Goal: Task Accomplishment & Management: Complete application form

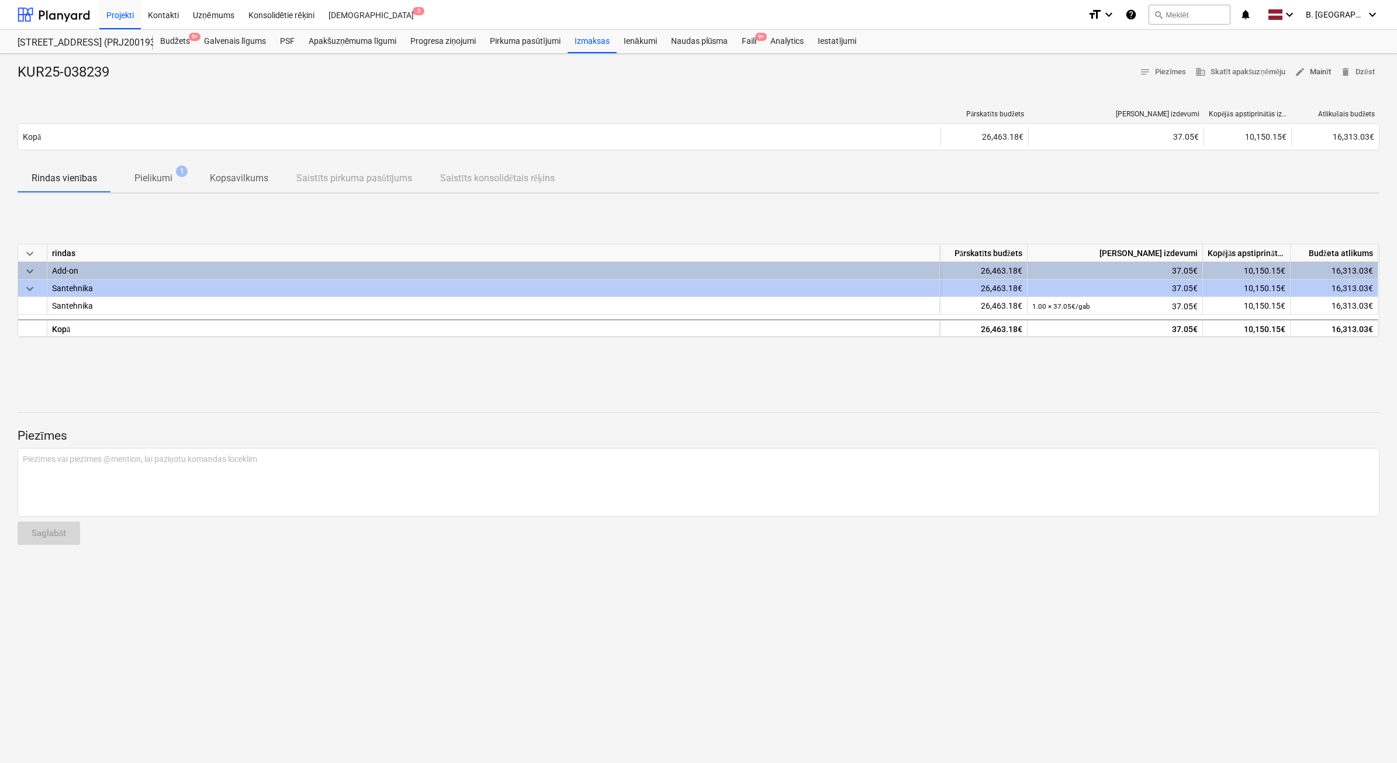
click at [1304, 68] on span "edit" at bounding box center [1299, 72] width 11 height 11
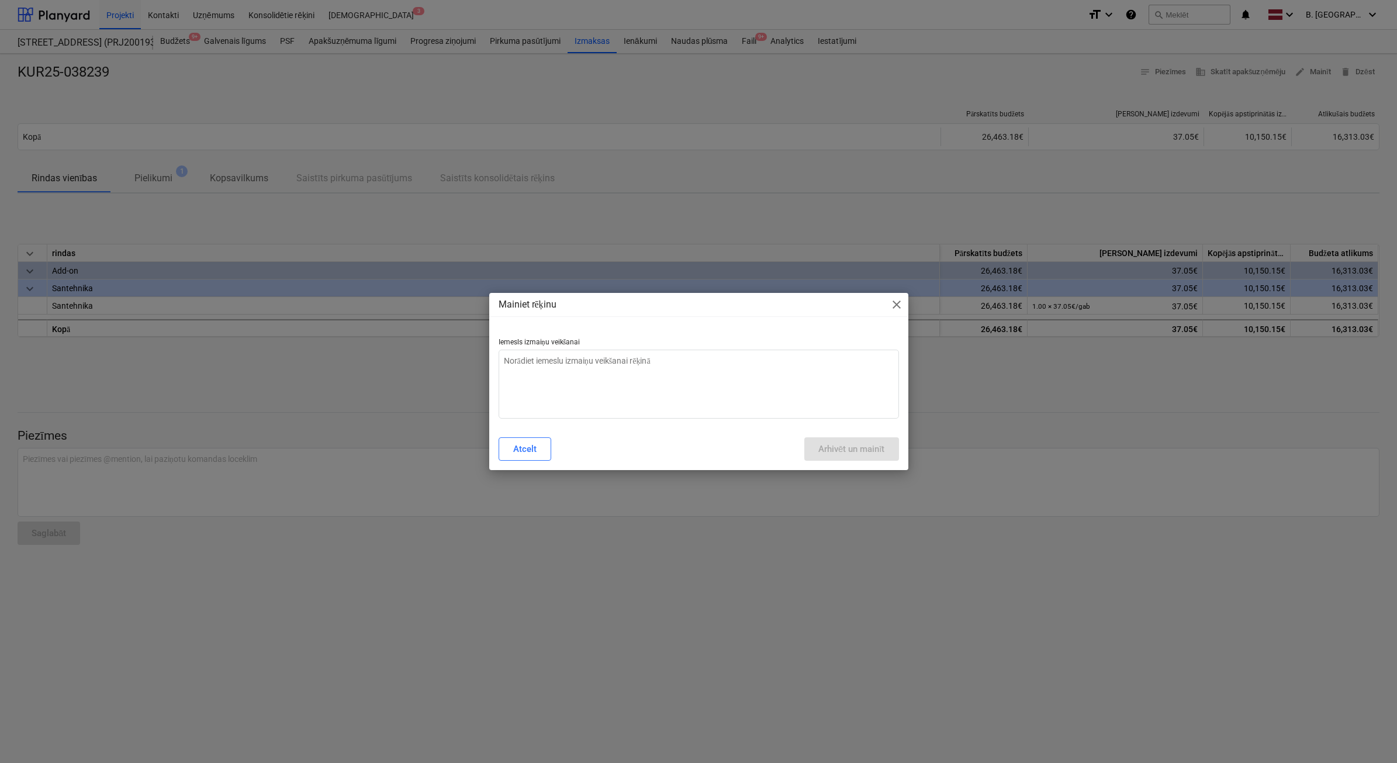
type textarea "x"
click at [667, 370] on textarea at bounding box center [699, 383] width 400 height 69
type textarea "N"
type textarea "x"
type textarea "Ne"
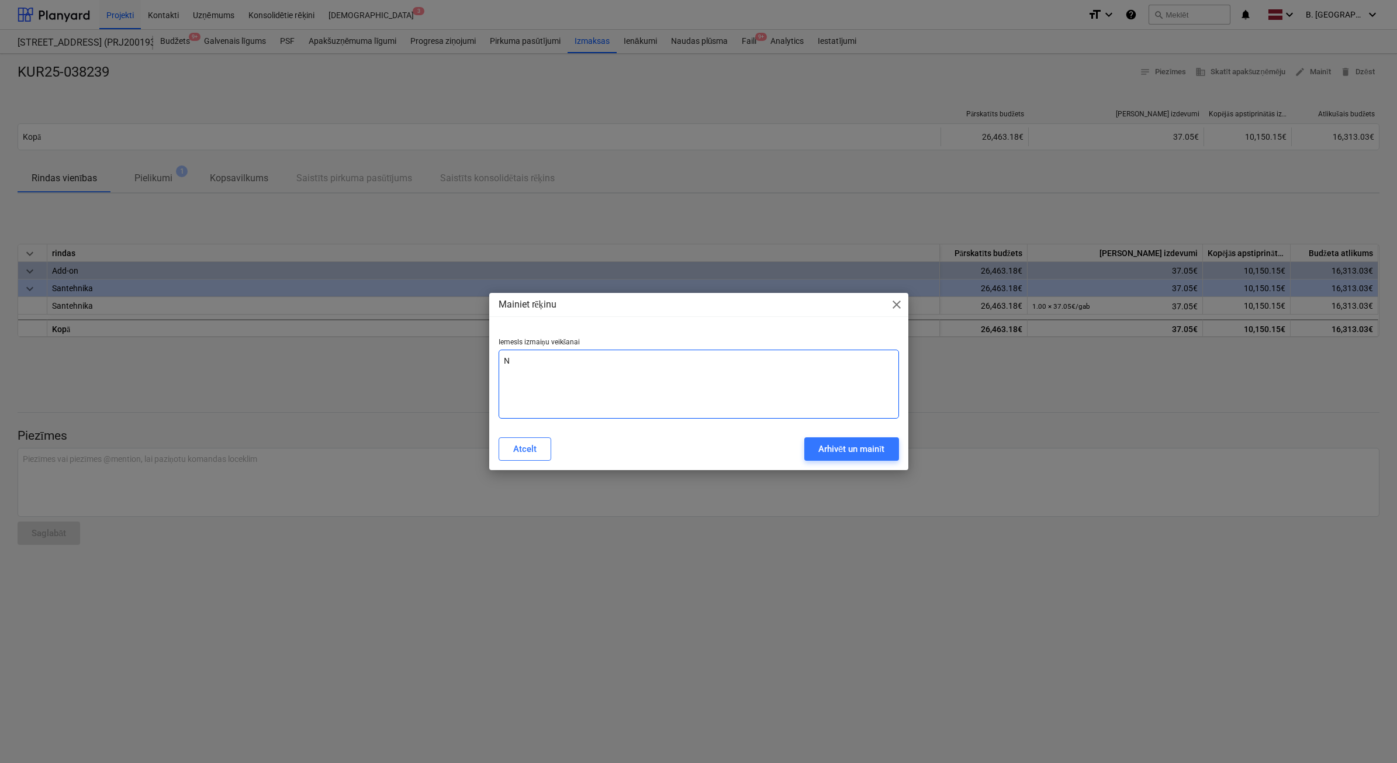
type textarea "x"
type textarea "Ne["
type textarea "x"
type textarea "Ne"
type textarea "x"
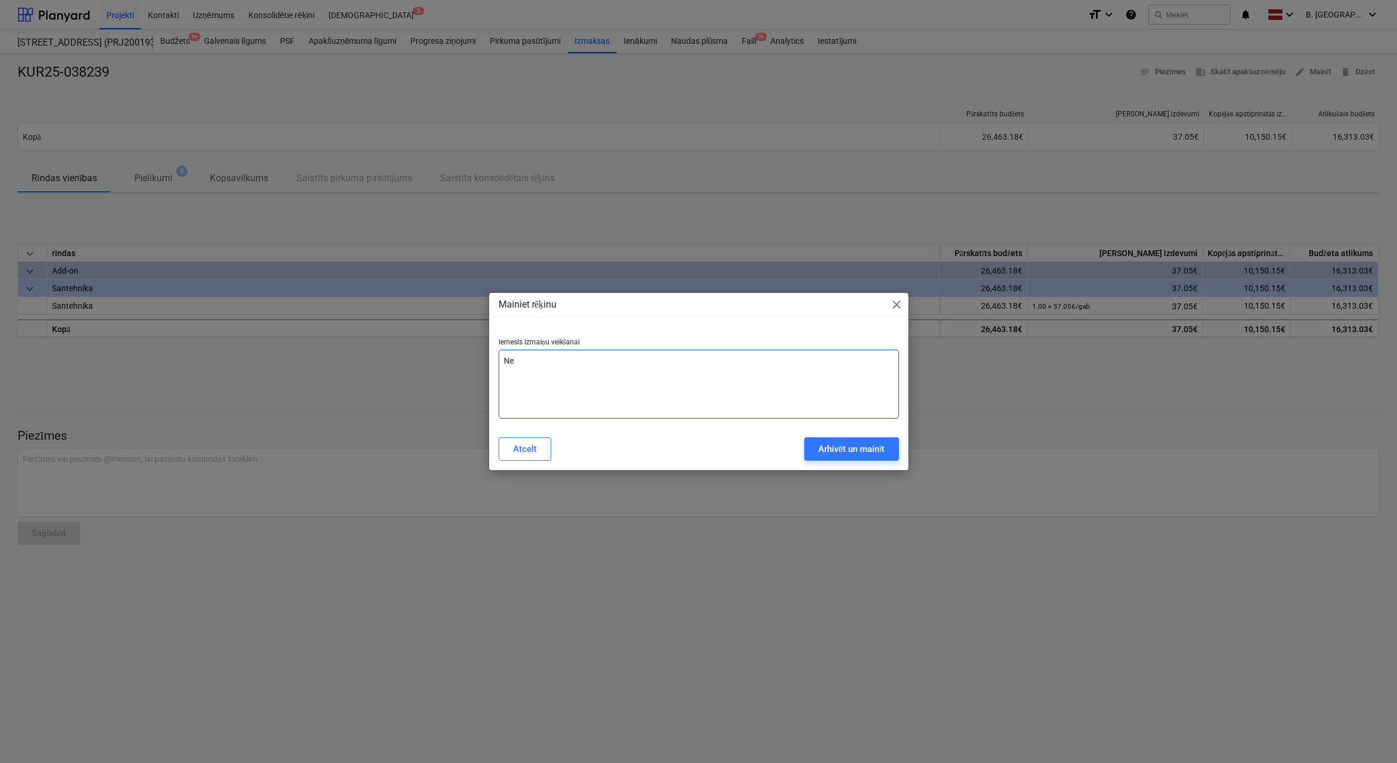
type textarea "N"
type textarea "x"
type textarea "Ne"
type textarea "x"
type textarea "Nep"
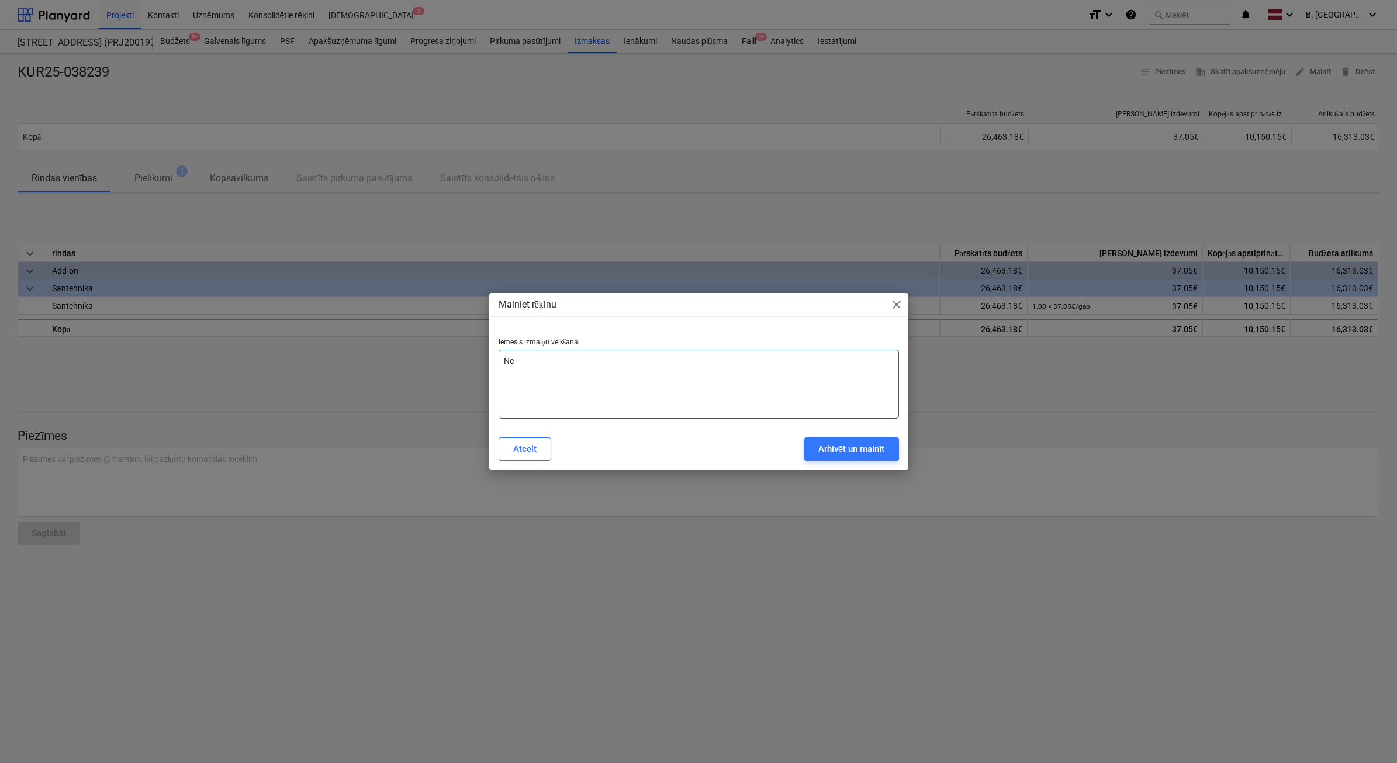
type textarea "x"
type textarea "Nepa"
type textarea "x"
type textarea "Nepar"
type textarea "x"
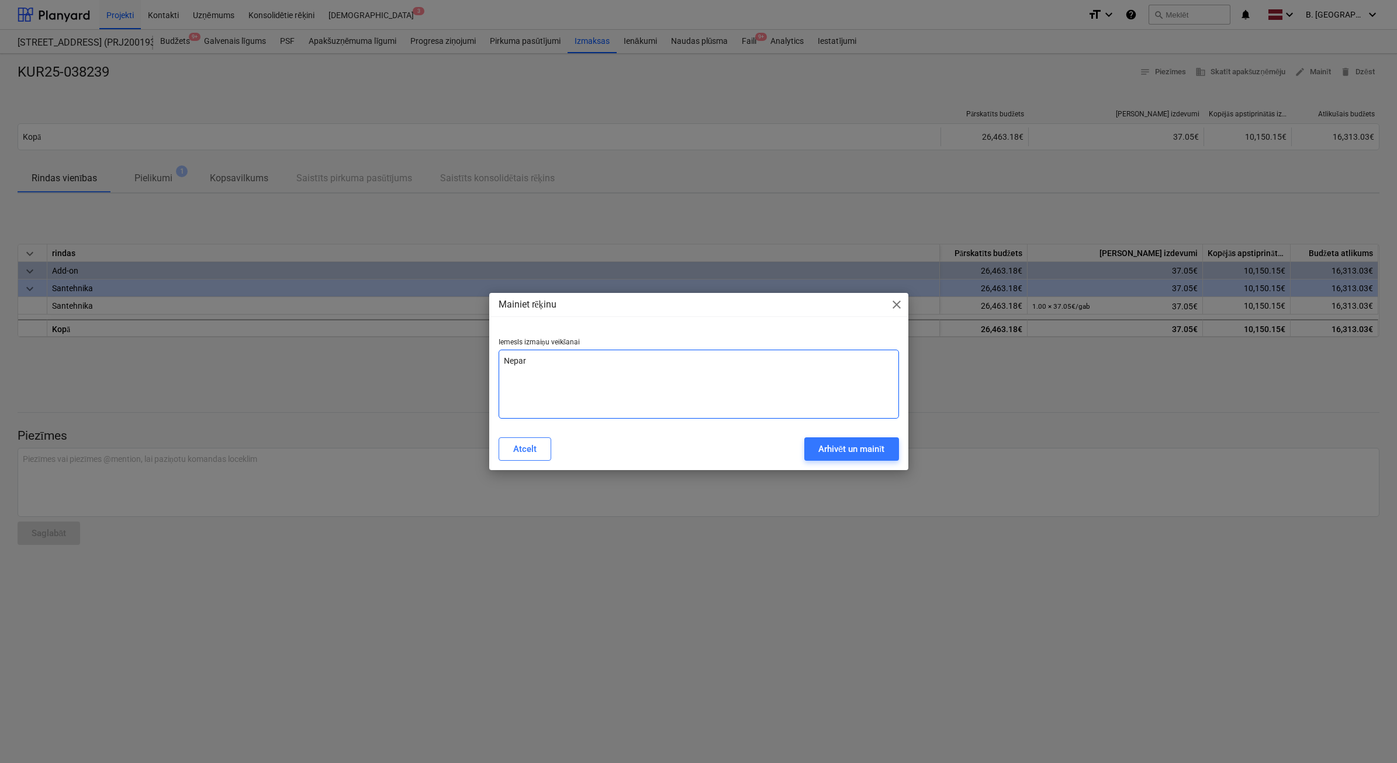
type textarea "Nepare"
type textarea "x"
type textarea "Neparei"
type textarea "x"
type textarea "Nepareiz"
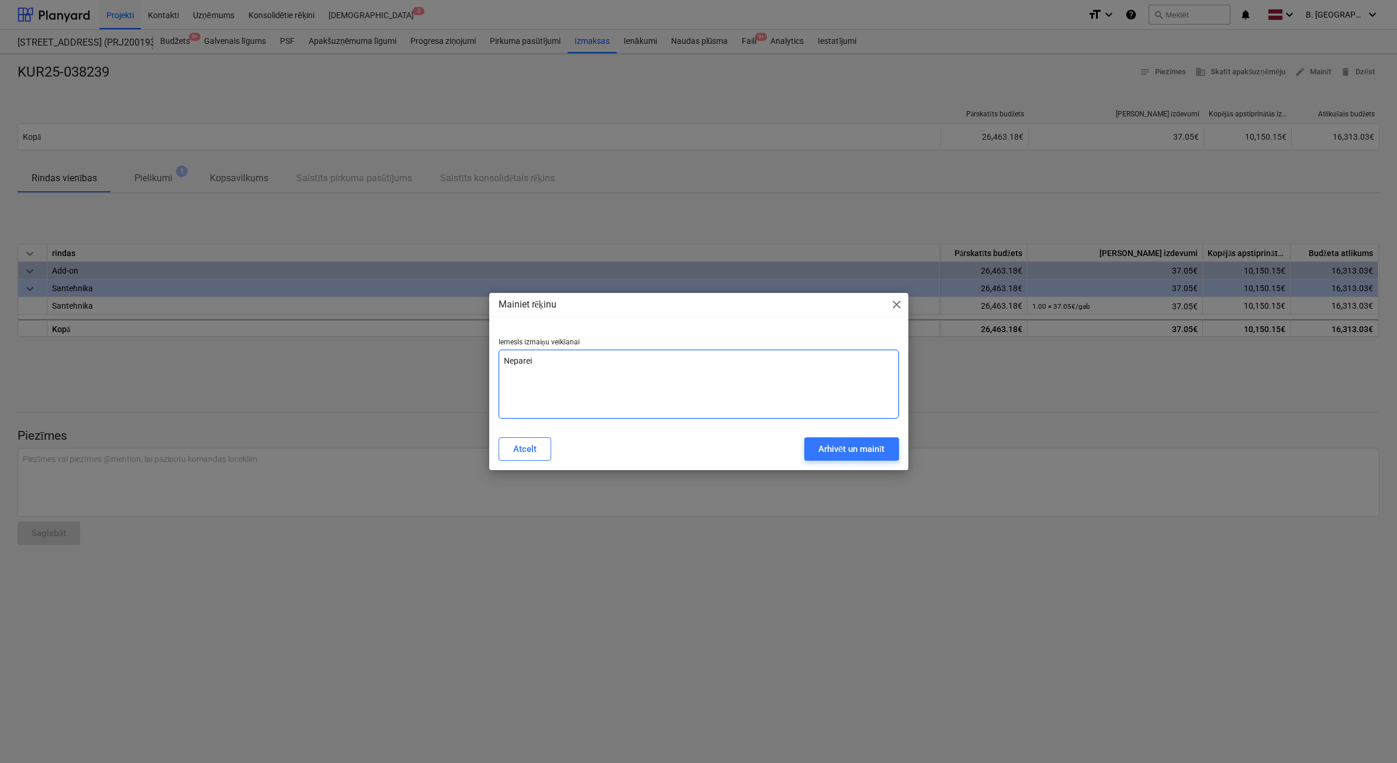
type textarea "x"
type textarea "Nepareiza"
type textarea "x"
type textarea "Nepareiza"
type textarea "x"
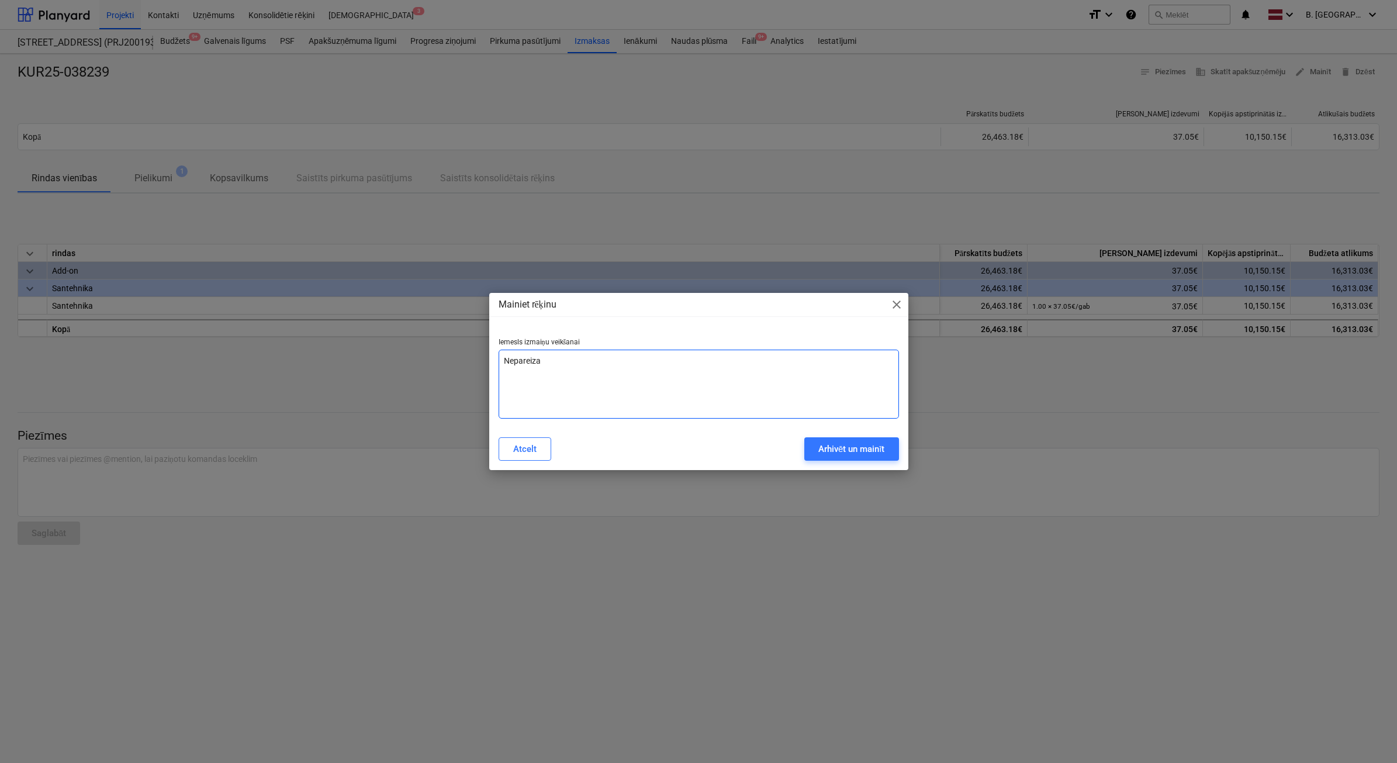
type textarea "Nepareiza n"
type textarea "x"
type textarea "Nepareiza ne"
type textarea "x"
type textarea "Nepareiza net"
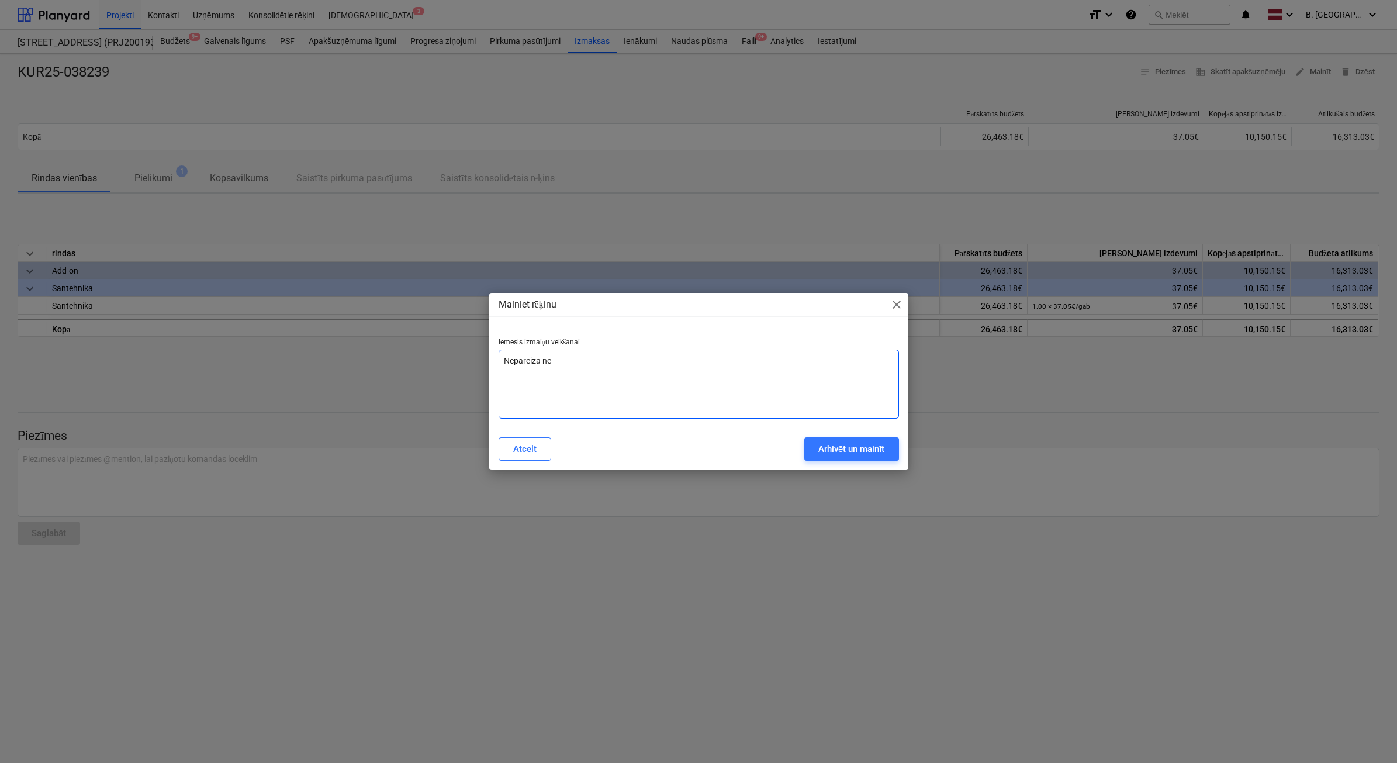
type textarea "x"
type textarea "Nepareiza net"
type textarea "x"
type textarea "Nepareiza net s"
type textarea "x"
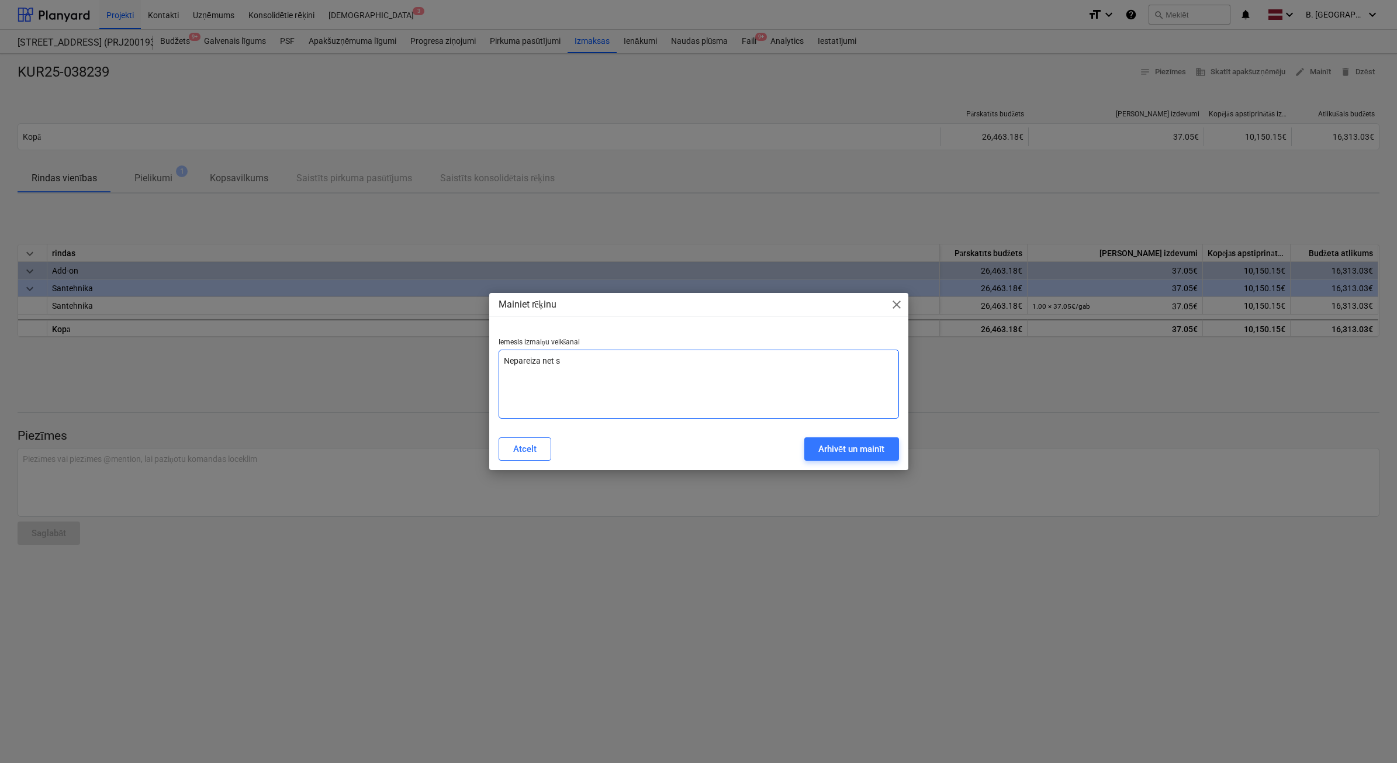
type textarea "Nepareiza net su"
type textarea "x"
type textarea "Nepareiza net sum"
type textarea "x"
type textarea "Nepareiza net summ"
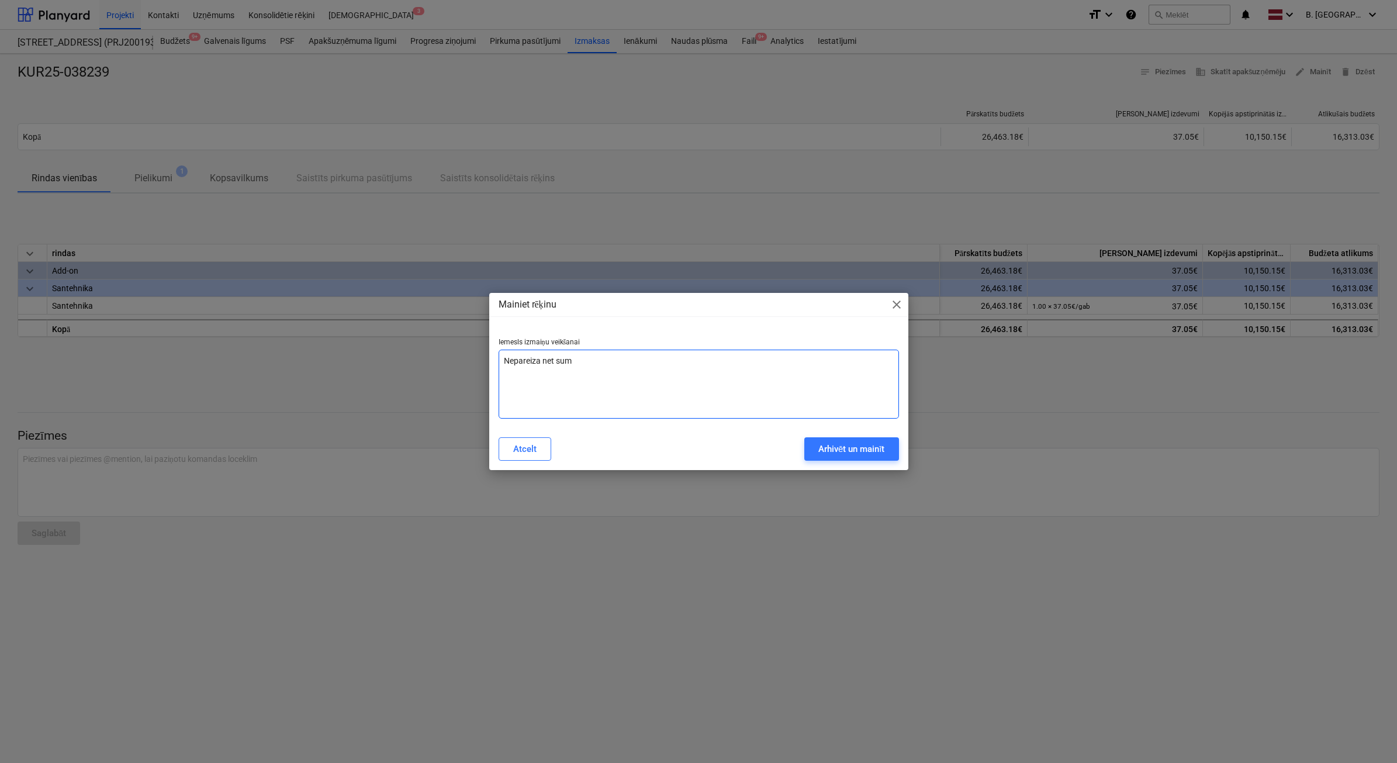
type textarea "x"
type textarea "Nepareiza net summa"
type textarea "x"
type textarea "Nepareiza net summa"
click at [848, 461] on div "Atcelt Arhivēt un mainīt" at bounding box center [699, 448] width 414 height 33
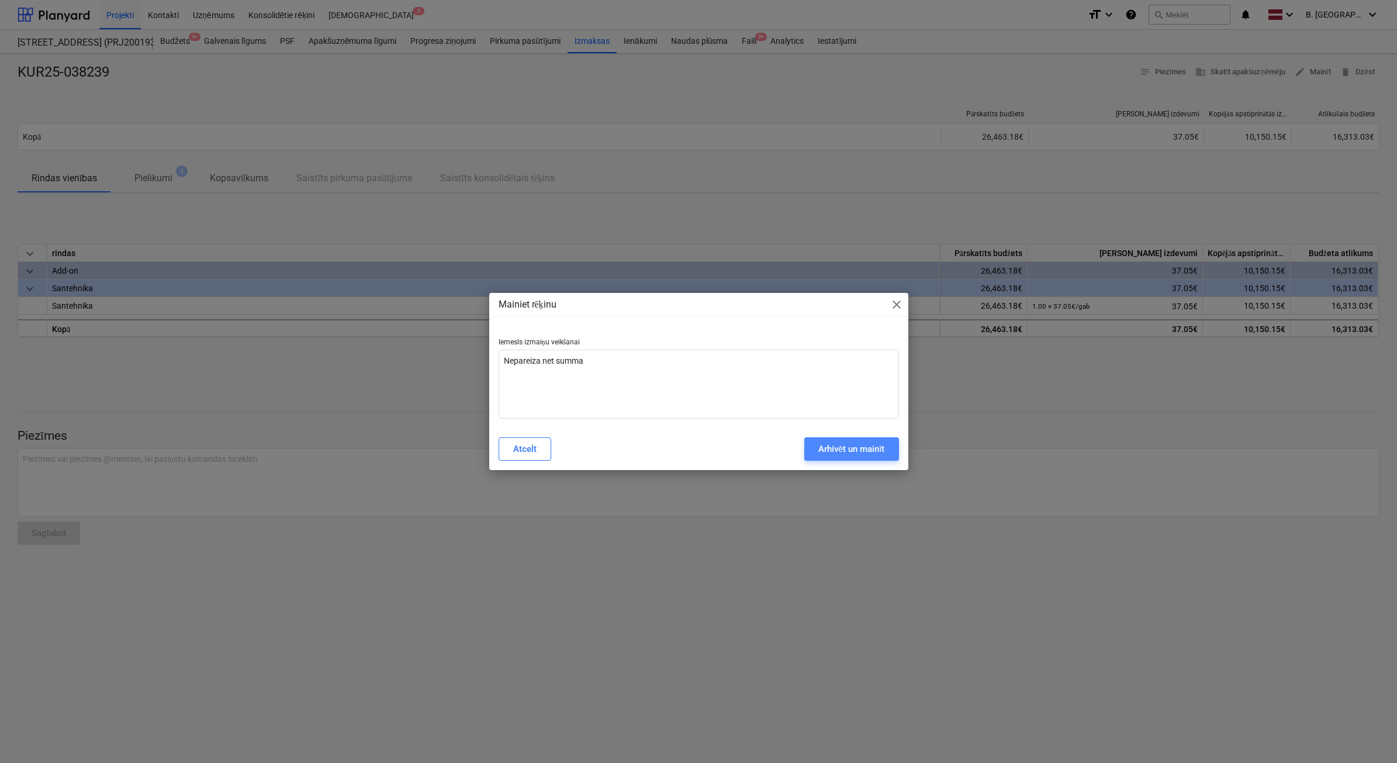
click at [846, 452] on div "Arhivēt un mainīt" at bounding box center [851, 448] width 67 height 15
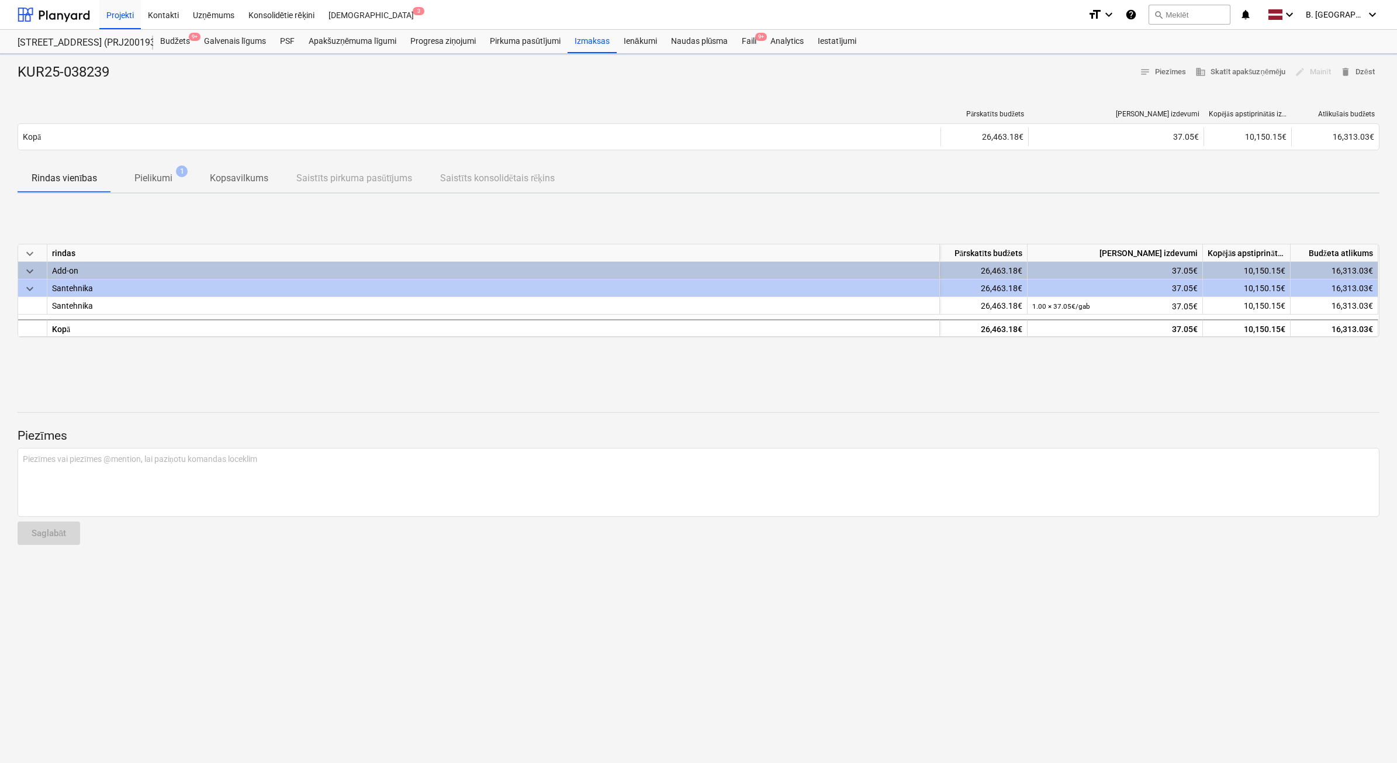
type textarea "x"
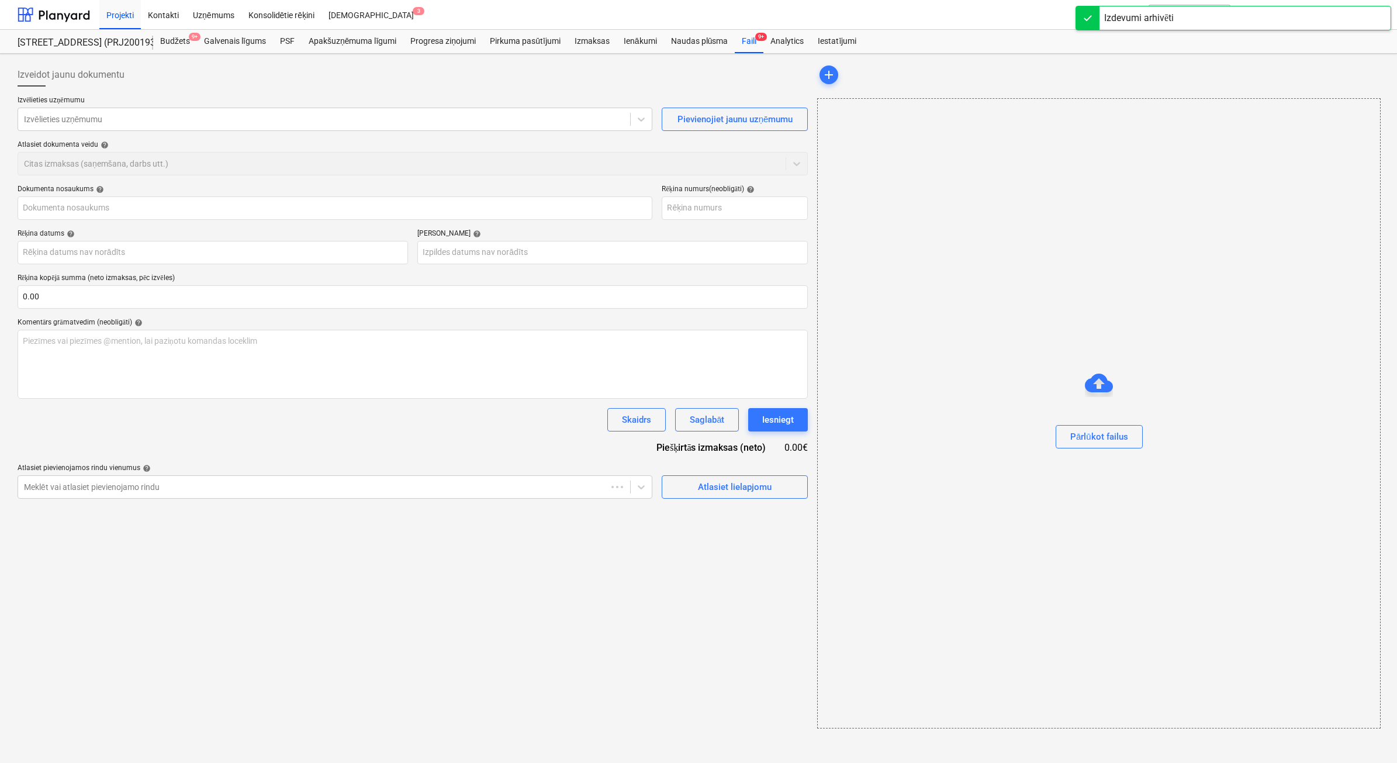
type input "KUR25-038239"
type input "26 Aug 2025"
type input "24 Dec 2025"
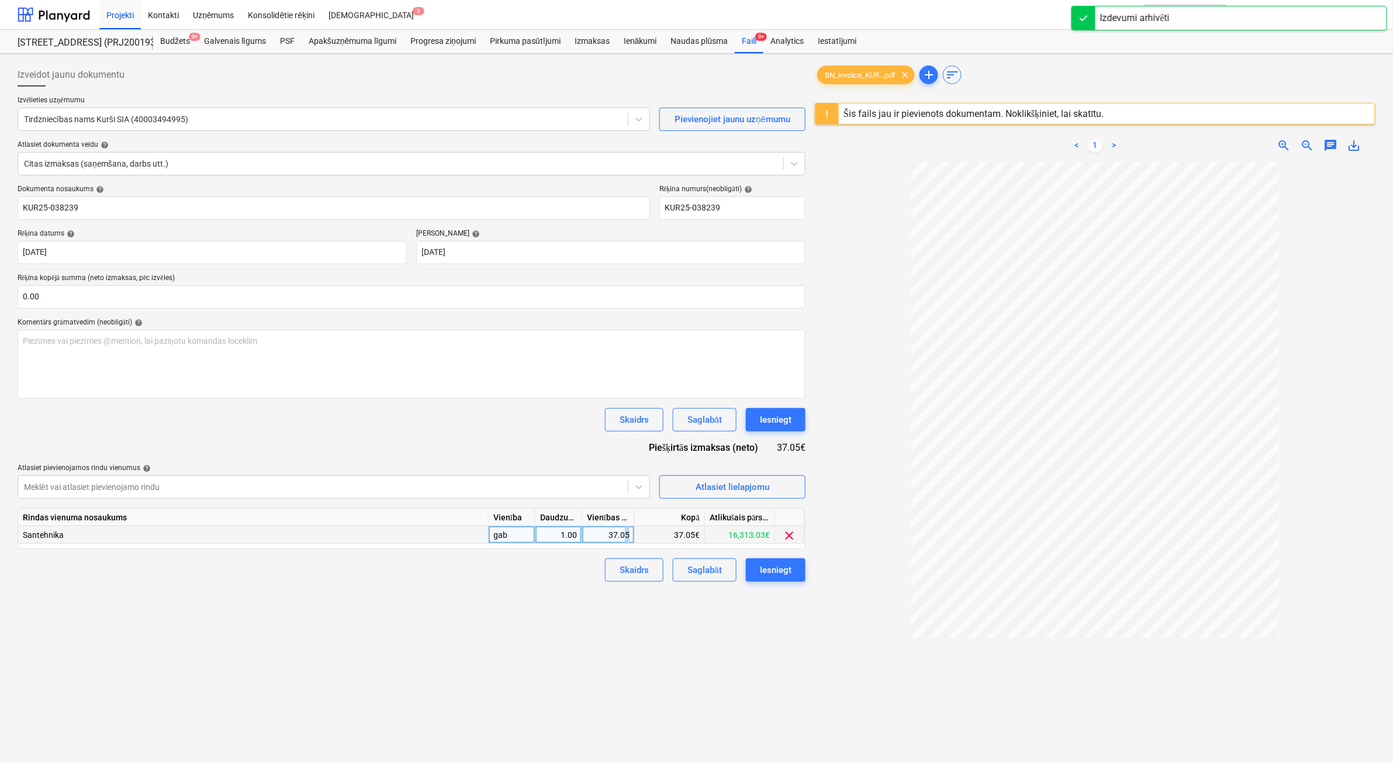
click at [627, 535] on div "37.05" at bounding box center [608, 535] width 43 height 18
click at [629, 538] on input "37.05" at bounding box center [608, 534] width 52 height 17
click at [630, 529] on div "37.00" at bounding box center [608, 535] width 53 height 18
type input ".06"
click at [601, 531] on div "0.06" at bounding box center [608, 535] width 43 height 18
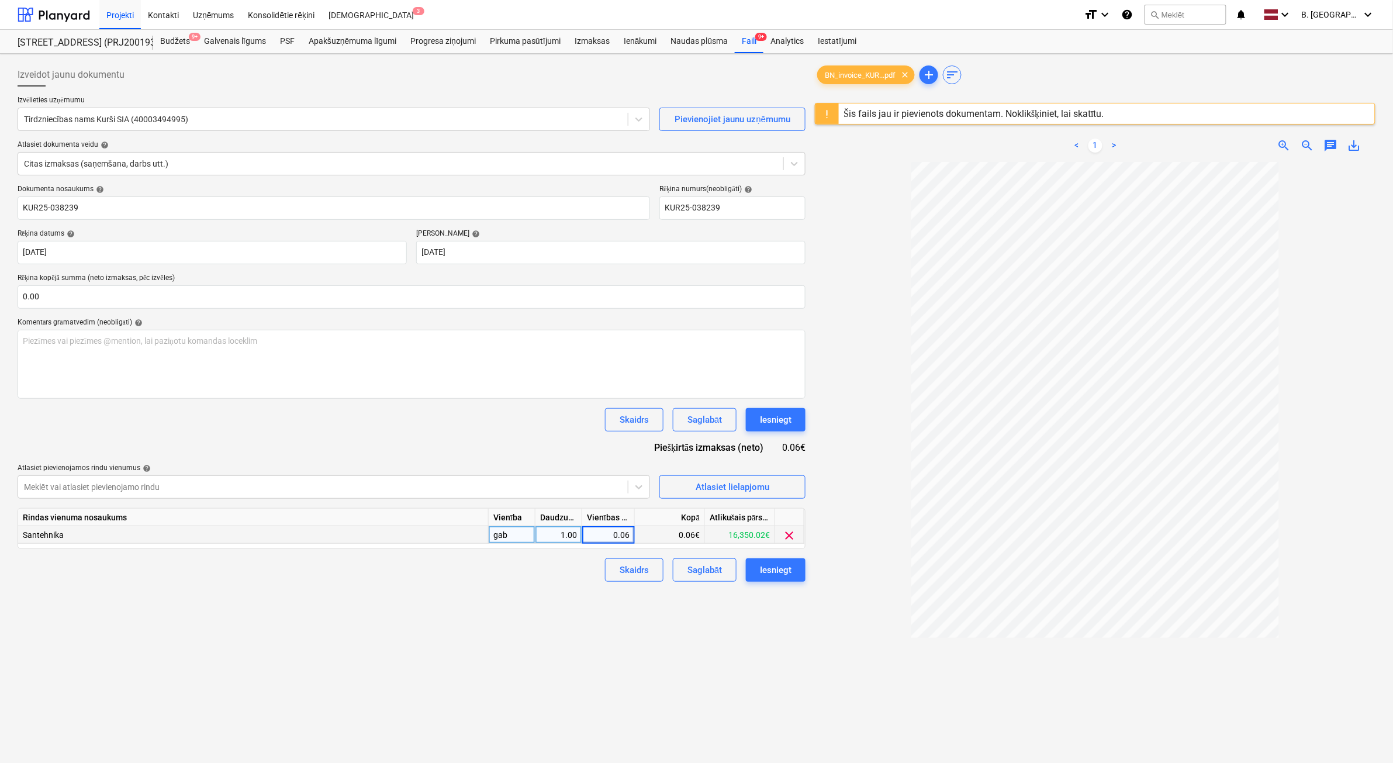
click at [601, 530] on input "0.06" at bounding box center [608, 534] width 52 height 17
drag, startPoint x: 601, startPoint y: 530, endPoint x: 643, endPoint y: 529, distance: 42.7
click at [0, 0] on div "Santehnika gab 1.00 0.06 0.06€ 16,350.02€ clear" at bounding box center [0, 0] width 0 height 0
type input "37.06"
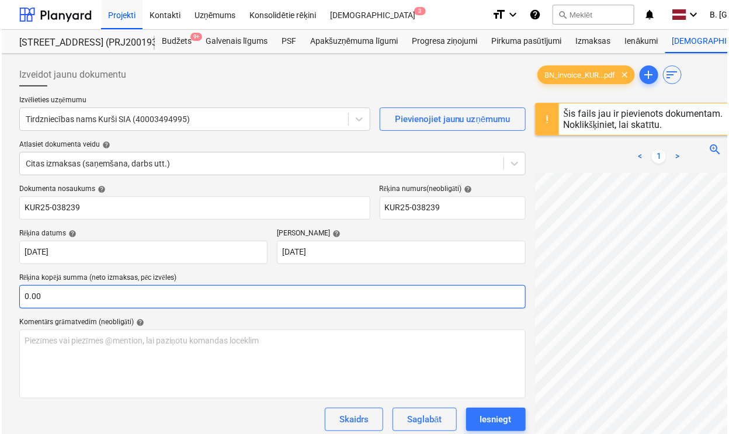
scroll to position [156, 0]
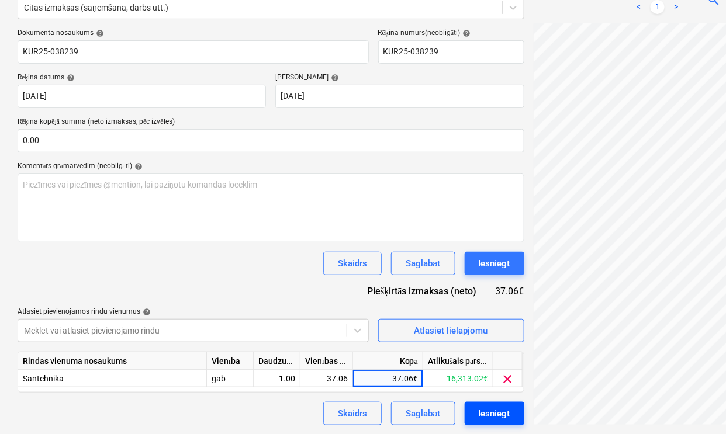
click at [495, 418] on div "Iesniegt" at bounding box center [495, 413] width 32 height 15
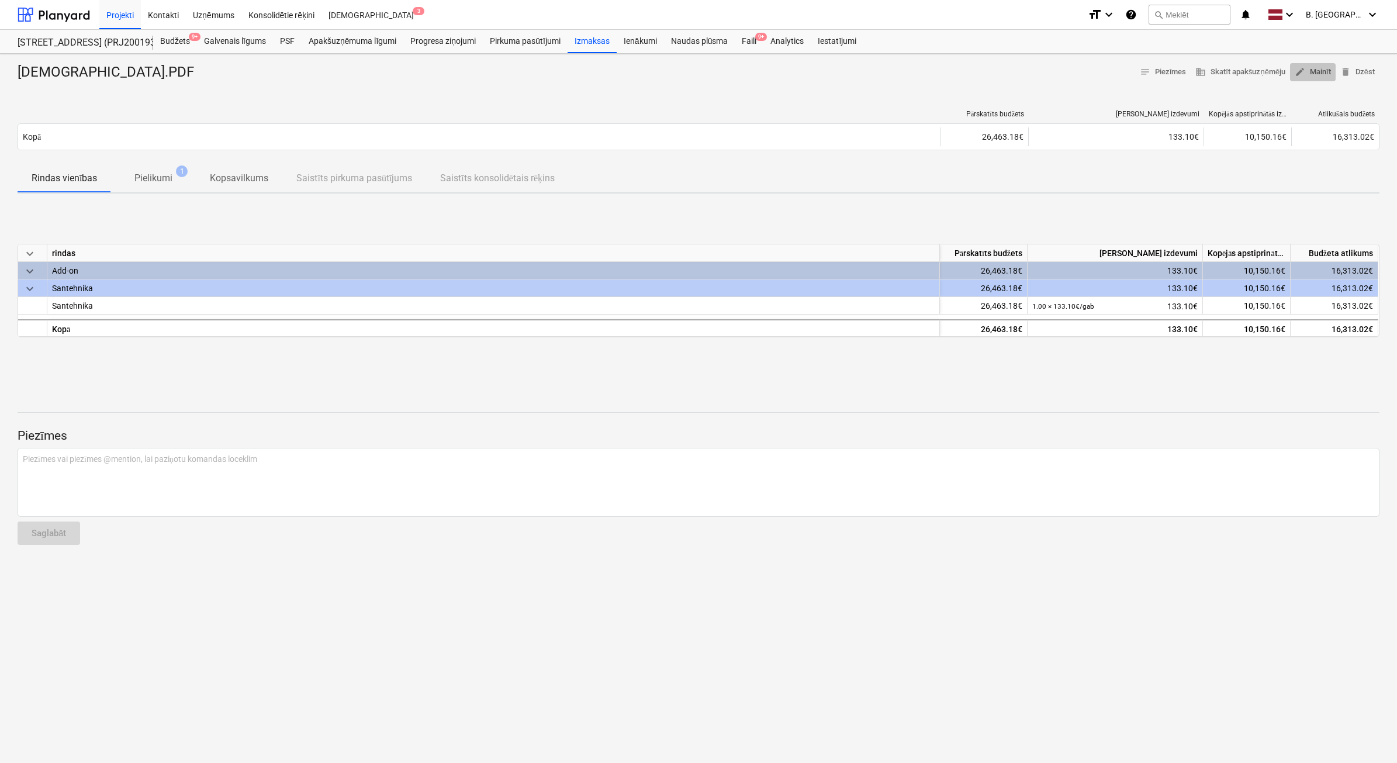
click at [729, 76] on span "edit" at bounding box center [1299, 72] width 11 height 11
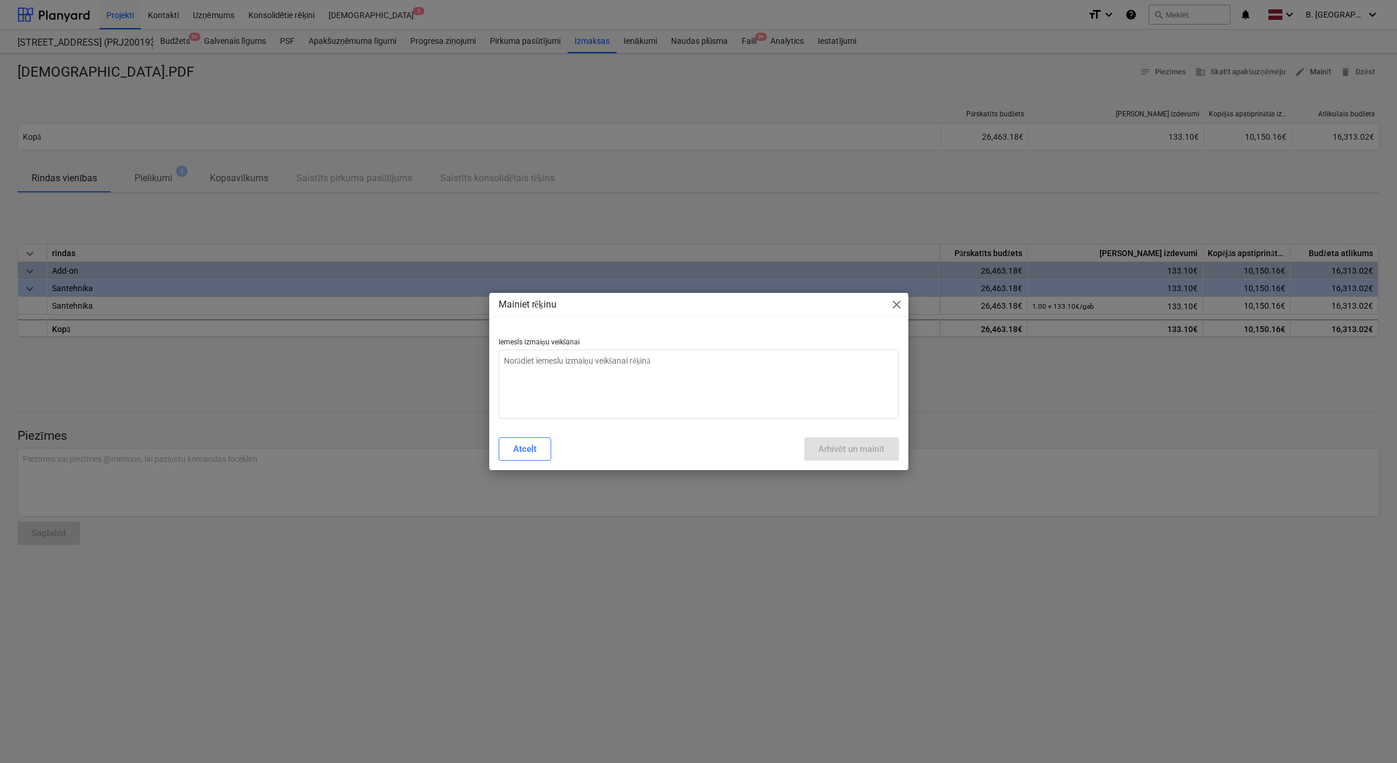
type textarea "x"
click at [729, 369] on textarea at bounding box center [699, 383] width 400 height 69
type textarea "N"
type textarea "x"
type textarea "Ne"
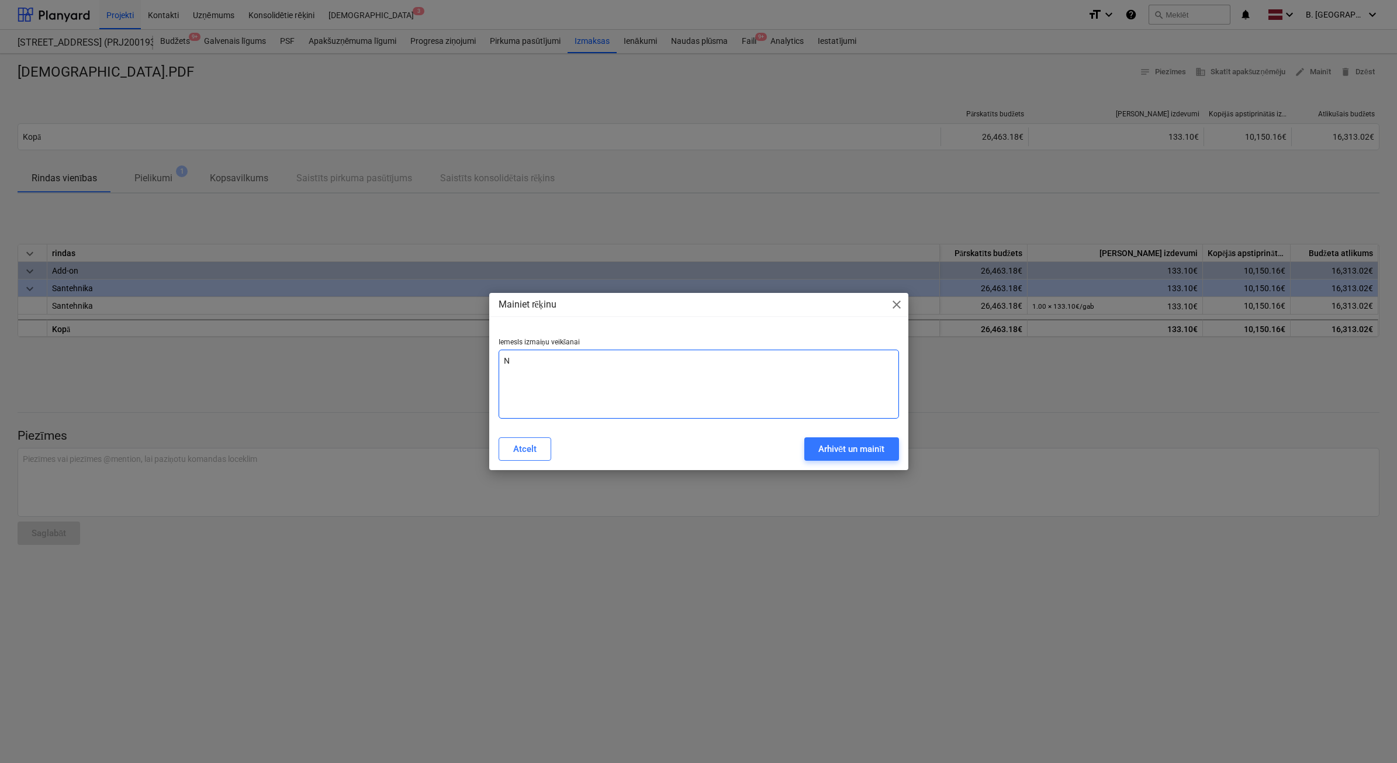
type textarea "x"
type textarea "Nep"
type textarea "x"
type textarea "Nepa"
type textarea "x"
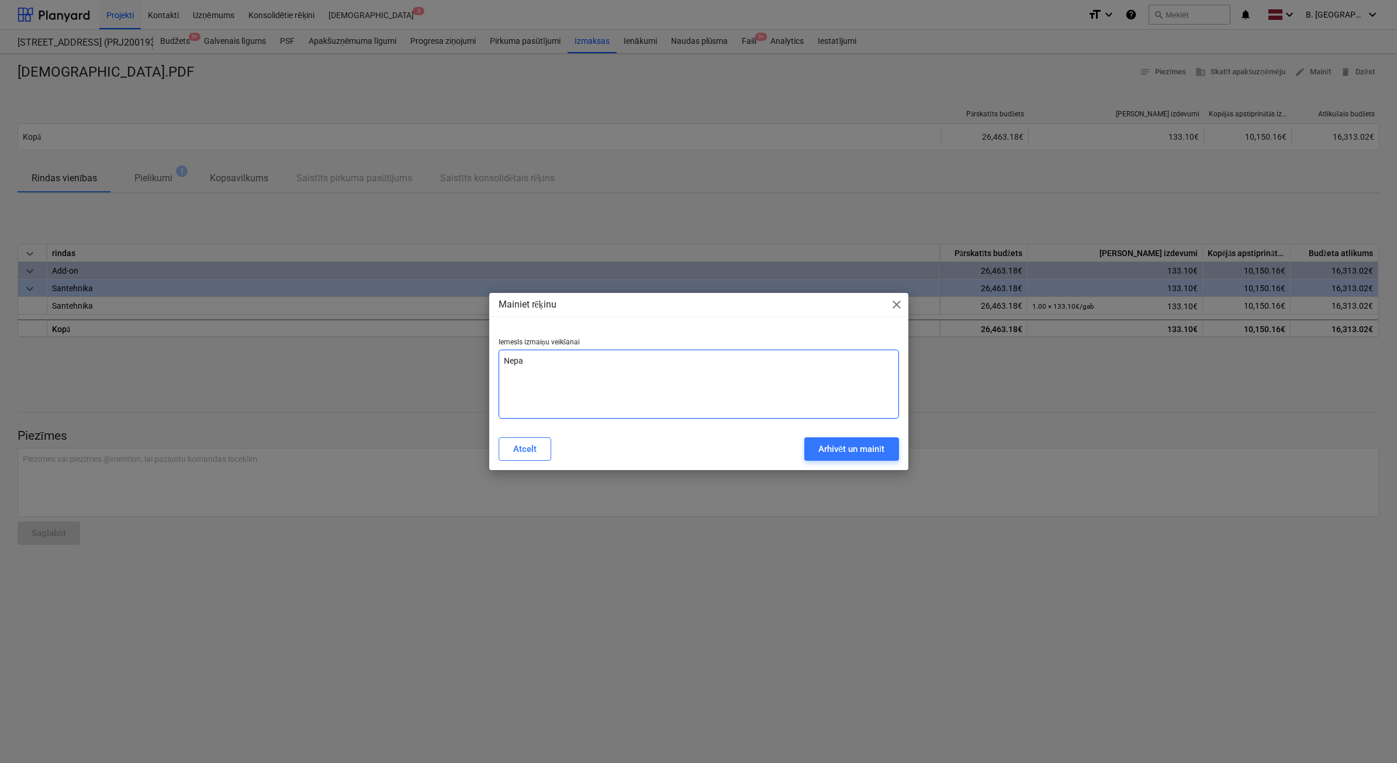
type textarea "Nepar"
type textarea "x"
type textarea "Nepare"
type textarea "x"
type textarea "Neparei"
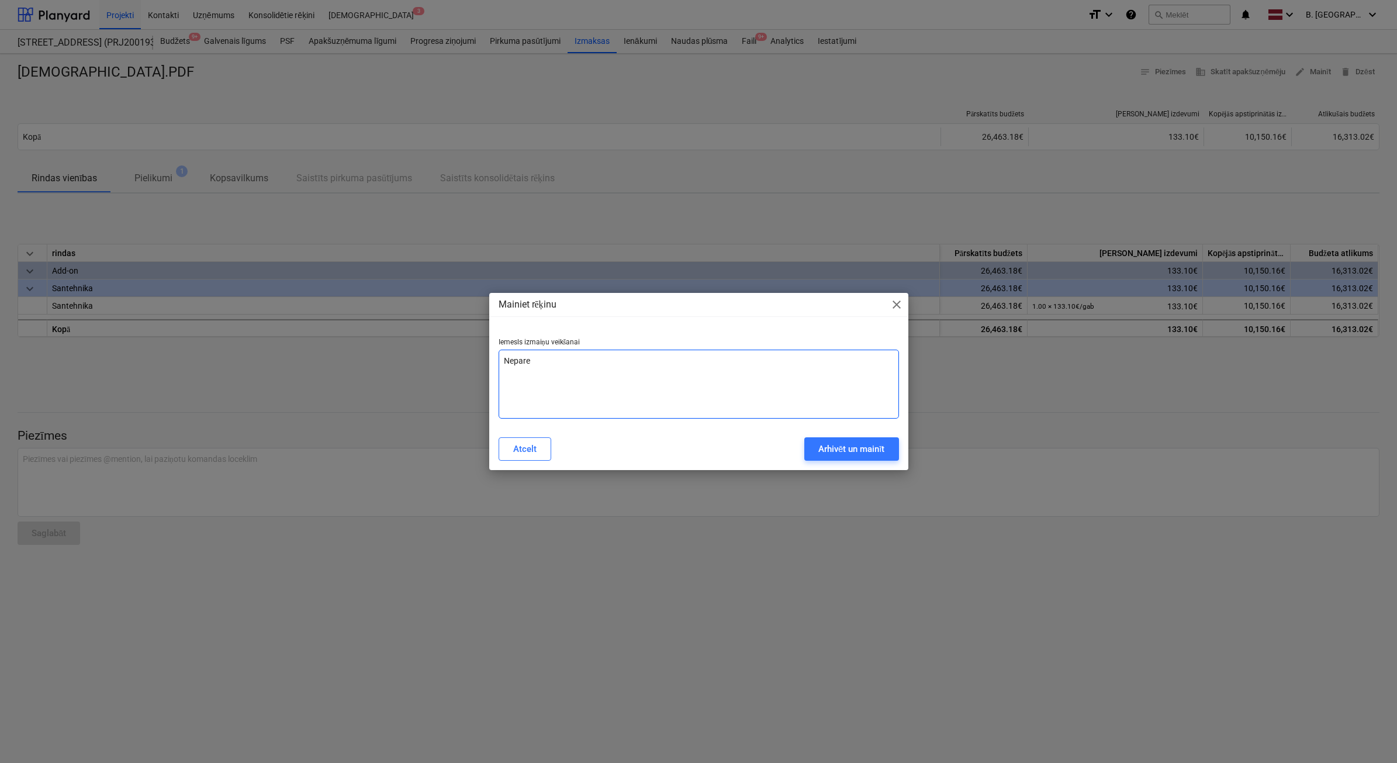
type textarea "x"
type textarea "Nepareiz"
type textarea "x"
type textarea "Nepareiza"
type textarea "x"
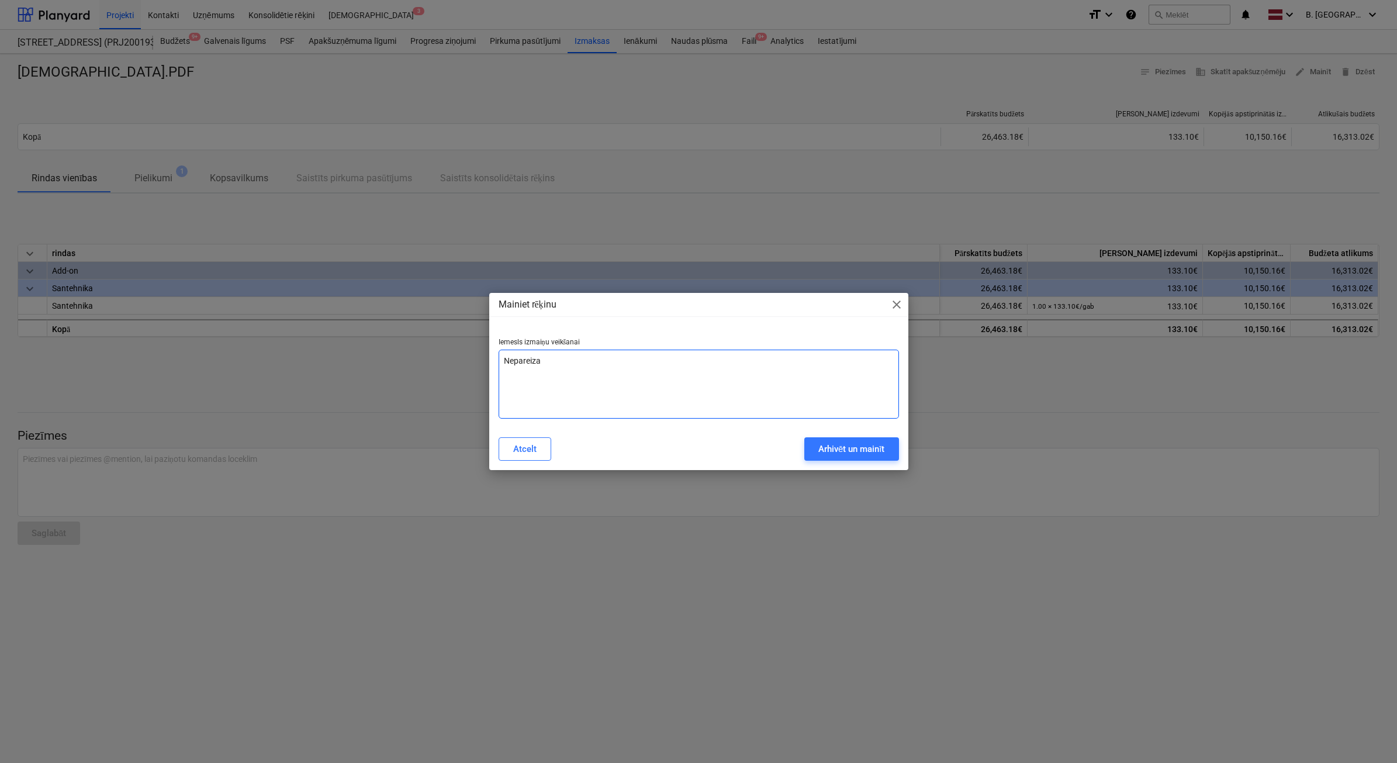
type textarea "Nepareiza"
type textarea "x"
type textarea "Nepareiza n"
type textarea "x"
type textarea "Nepareiza ne"
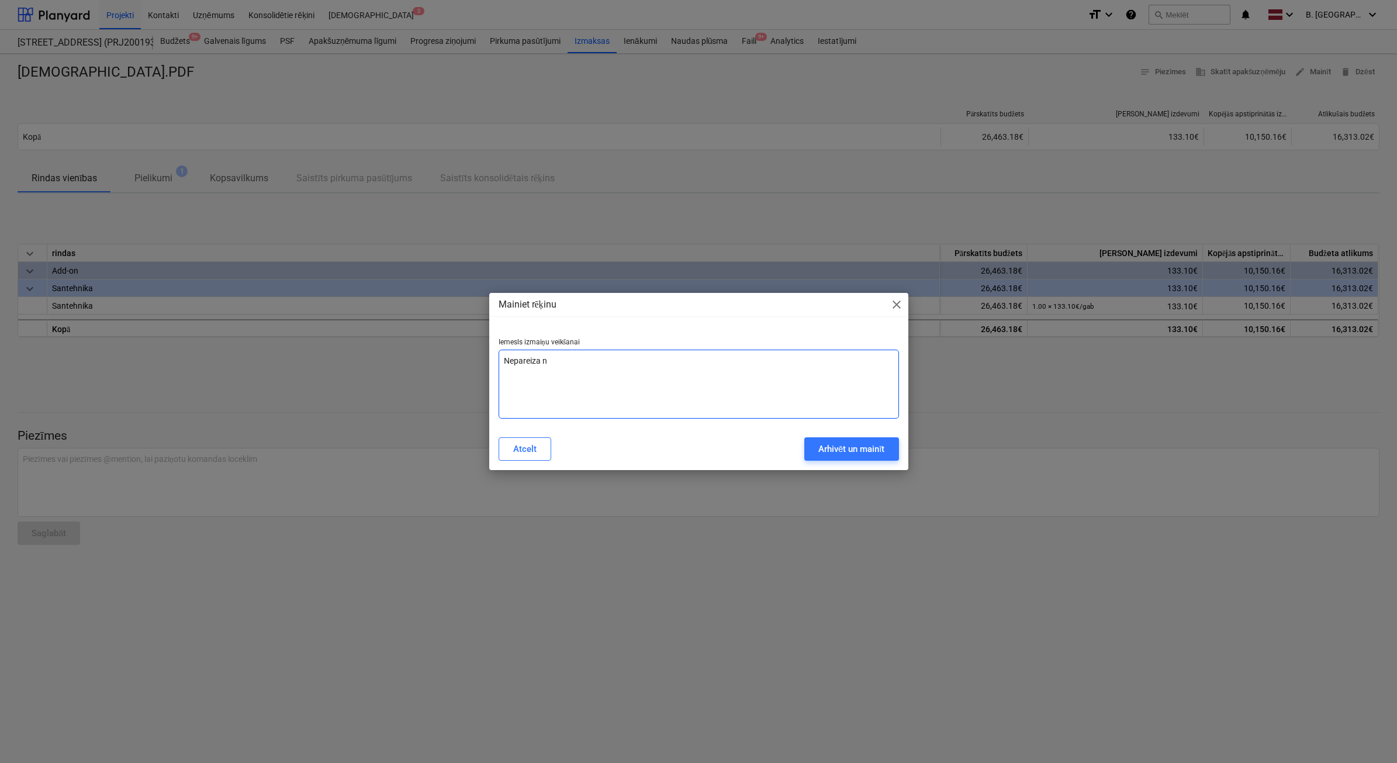
type textarea "x"
type textarea "Nepareiza net"
type textarea "x"
type textarea "Nepareiza net"
type textarea "x"
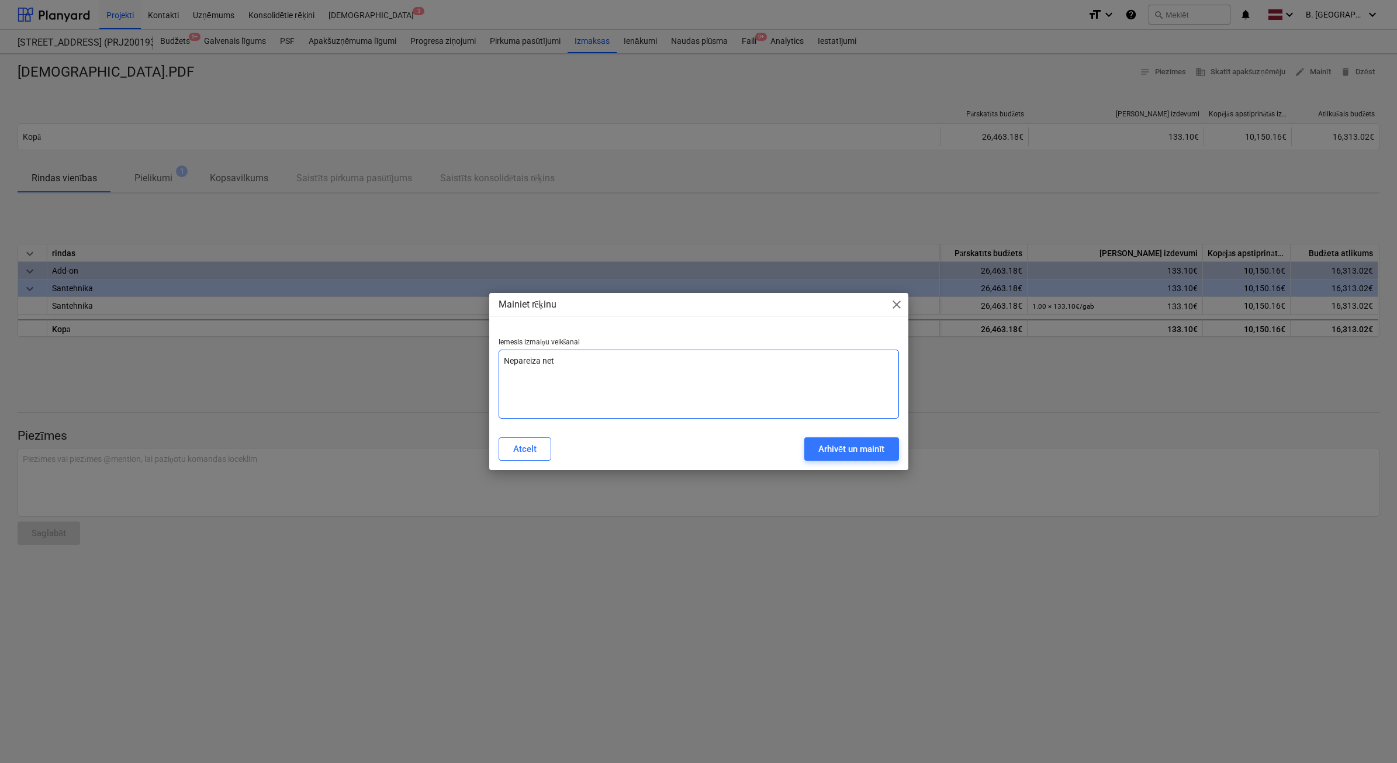
type textarea "Nepareiza net s"
type textarea "x"
type textarea "Nepareiza net su"
type textarea "x"
type textarea "Nepareiza net sum"
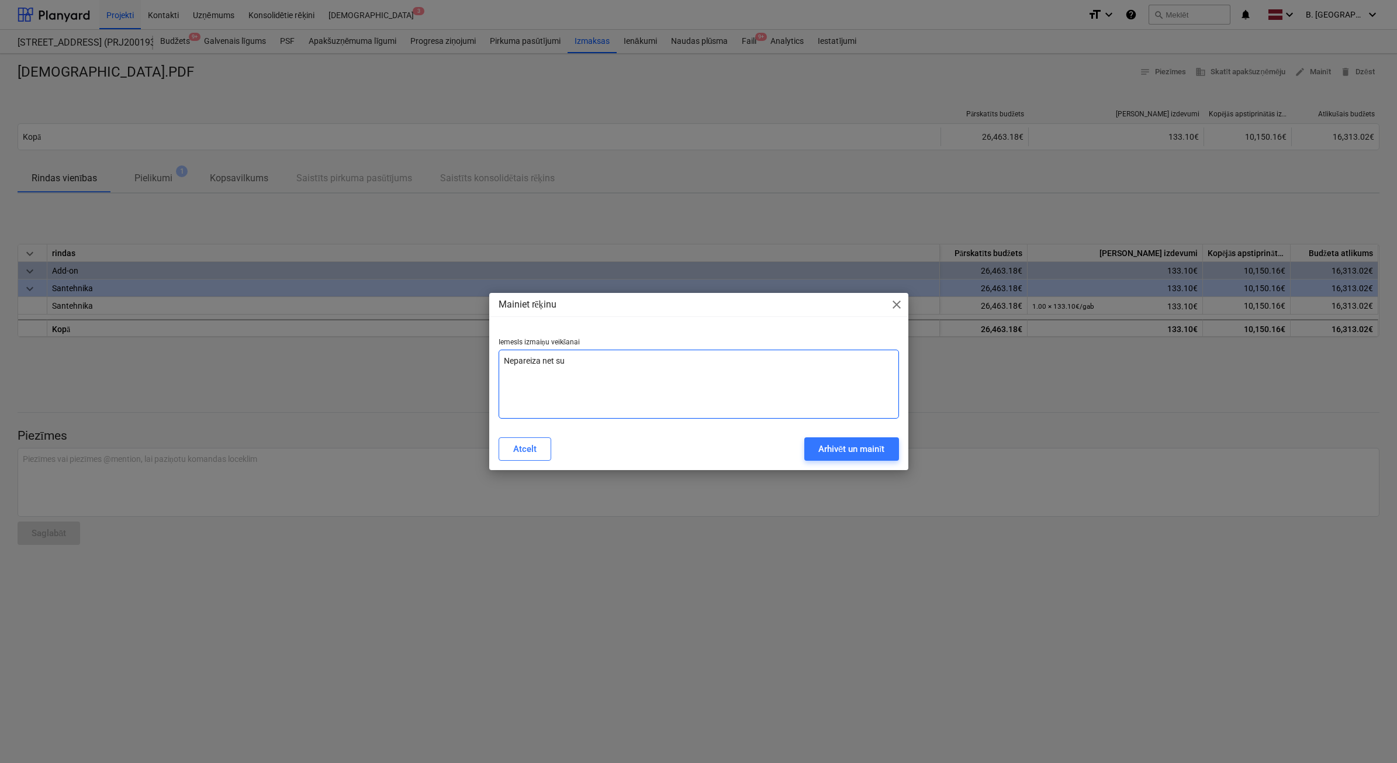
type textarea "x"
type textarea "Nepareiza net summ"
type textarea "x"
type textarea "Nepareiza net summa"
type textarea "x"
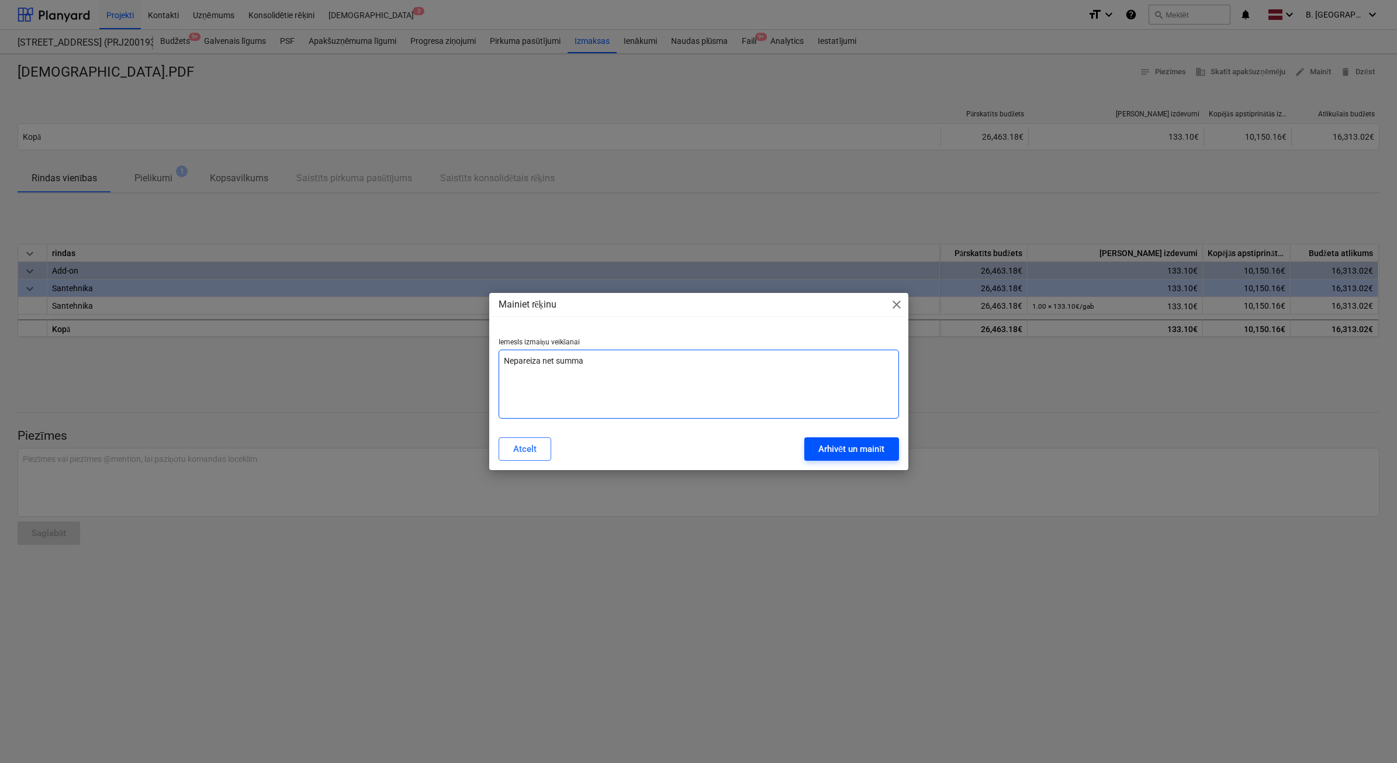
type textarea "Nepareiza net summa"
click at [729, 434] on div "Arhivēt un mainīt" at bounding box center [851, 448] width 67 height 15
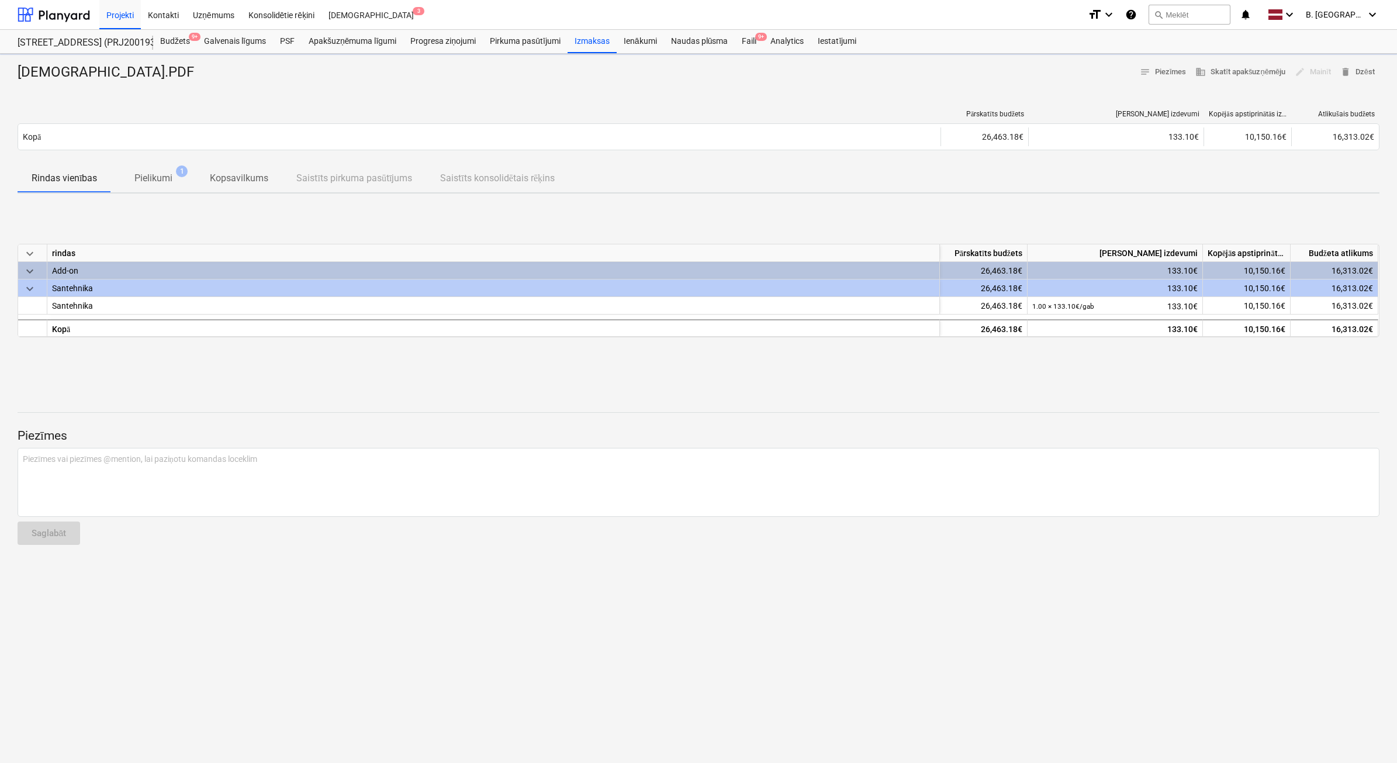
type textarea "x"
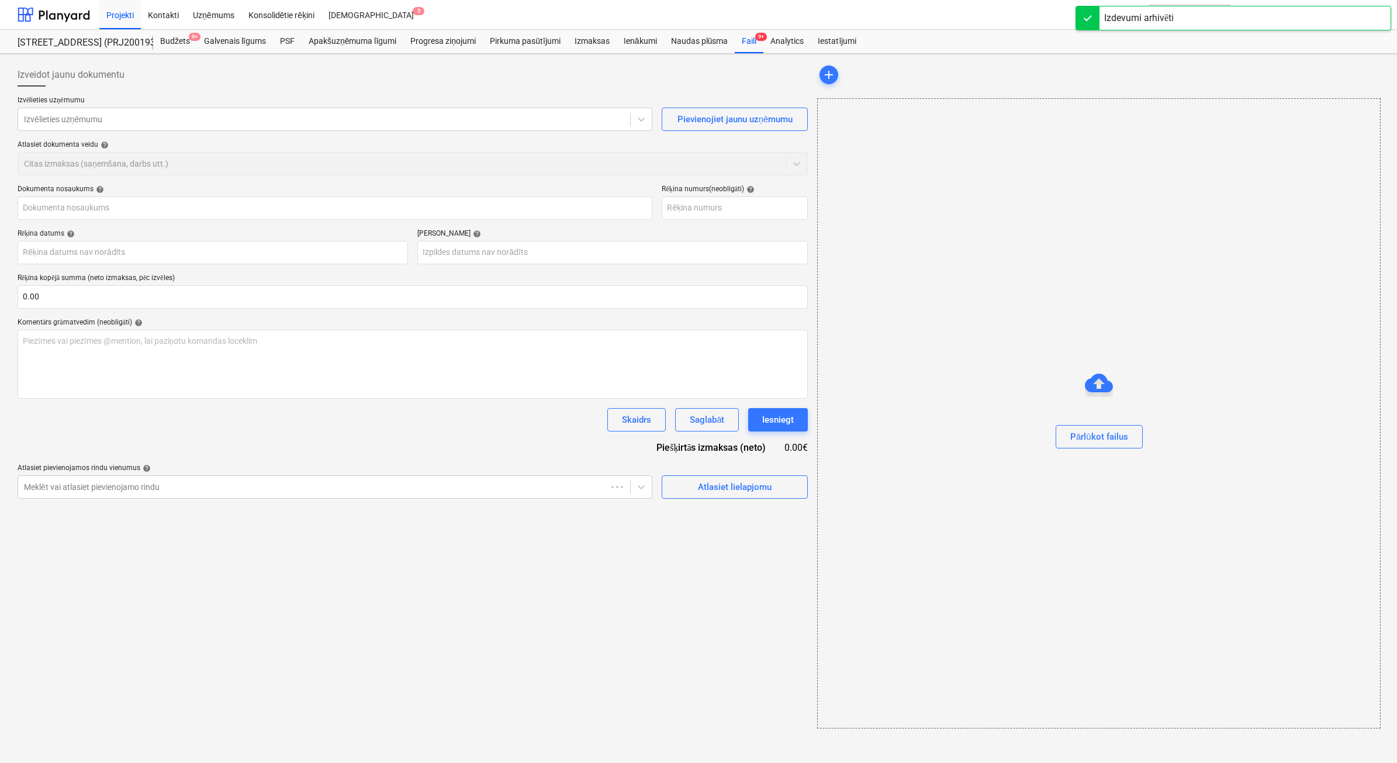
type input "Scan10002.PDF"
type input "28 Aug 2025"
type input "04 Sep 2025"
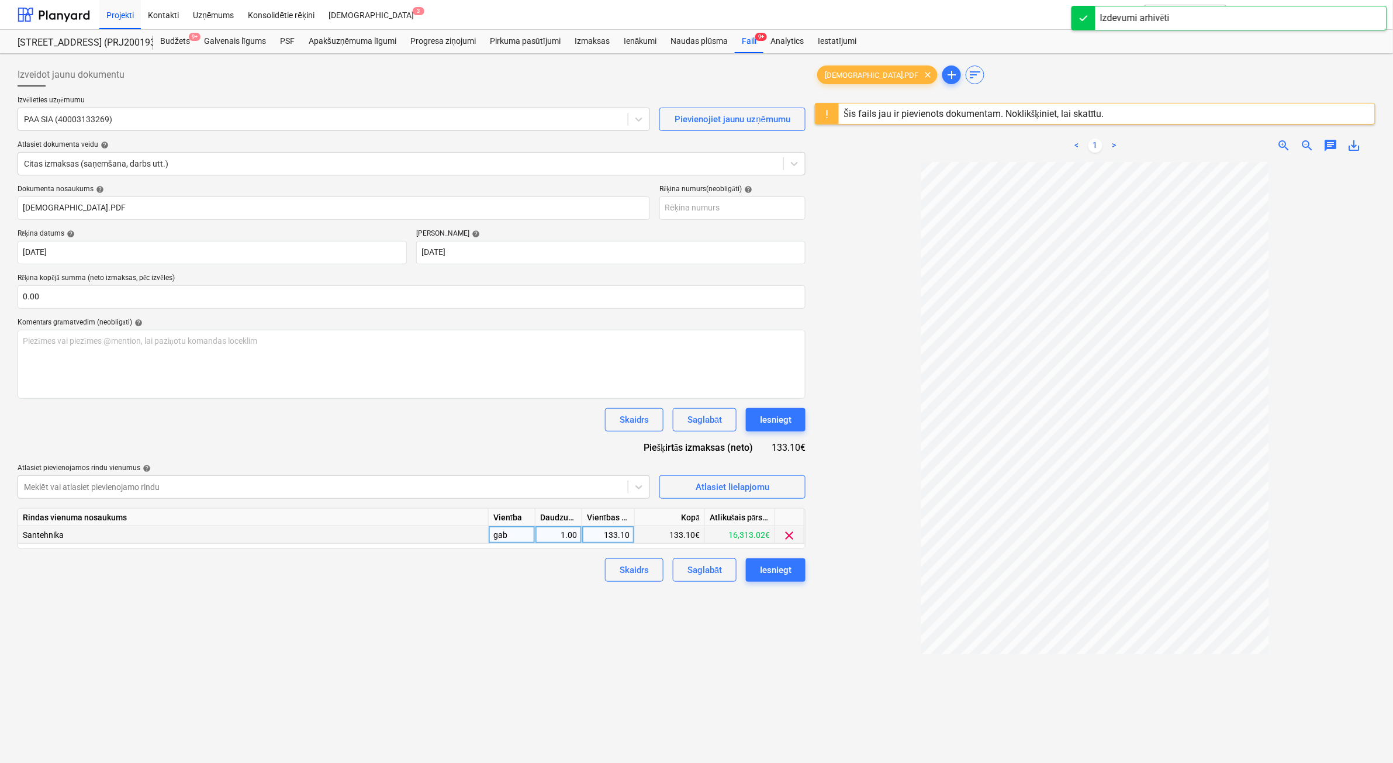
click at [614, 434] on div "133.10" at bounding box center [608, 535] width 43 height 18
type input "110"
click at [700, 434] on div "Izveidot jaunu dokumentu Izvēlieties uzņēmumu PAA SIA (40003133269) Pievienojie…" at bounding box center [411, 477] width 797 height 838
click at [729, 434] on div "Iesniegt" at bounding box center [776, 569] width 32 height 15
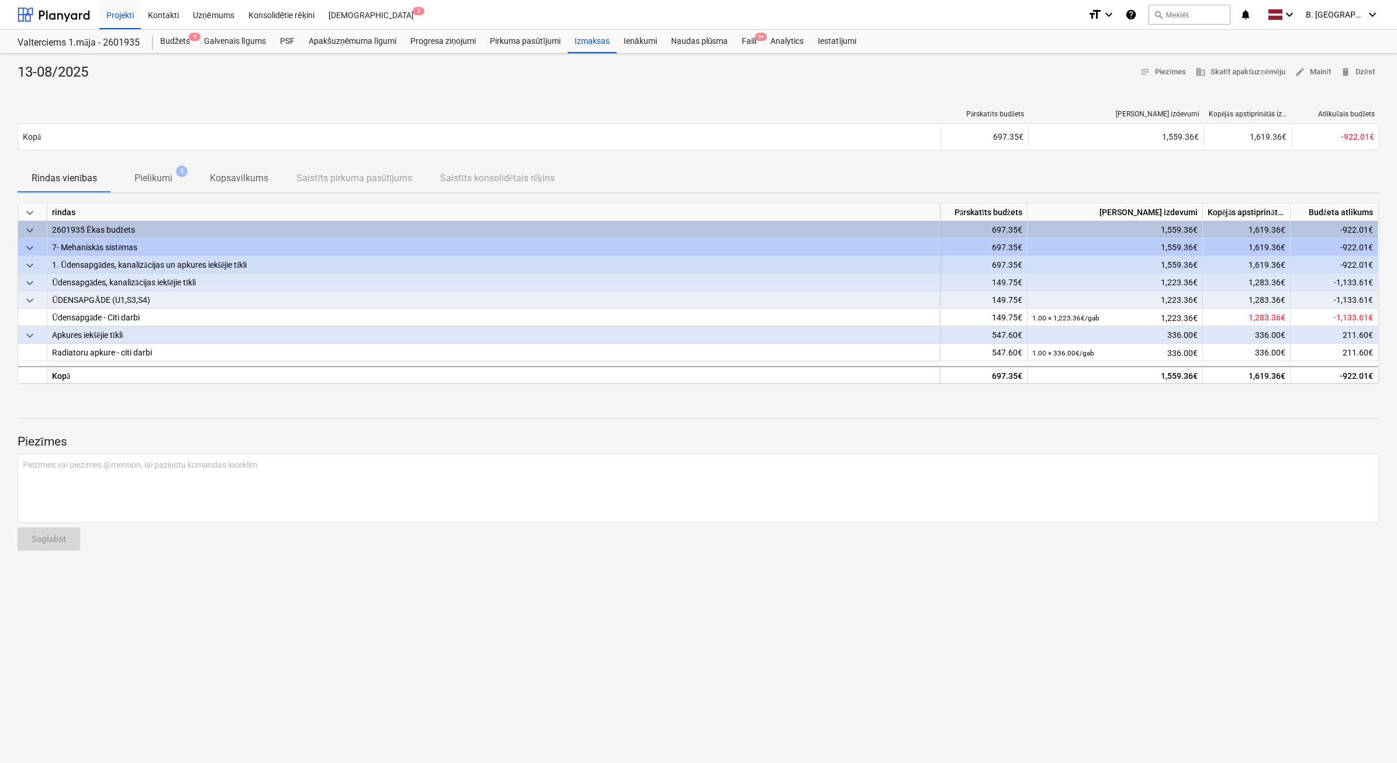
drag, startPoint x: 0, startPoint y: 0, endPoint x: 542, endPoint y: 425, distance: 689.3
drag, startPoint x: 542, startPoint y: 425, endPoint x: 946, endPoint y: 410, distance: 403.5
click at [946, 410] on div at bounding box center [699, 407] width 1362 height 9
